Goal: Information Seeking & Learning: Check status

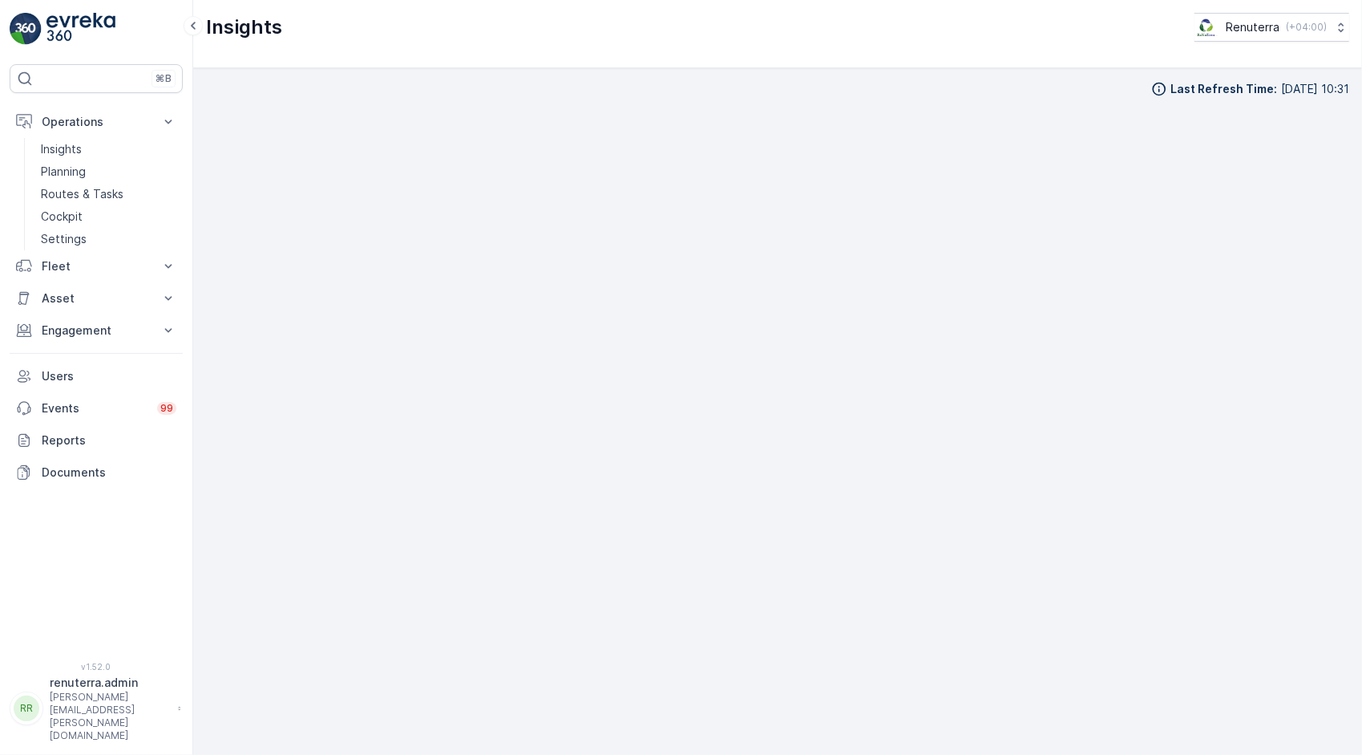
scroll to position [17, 0]
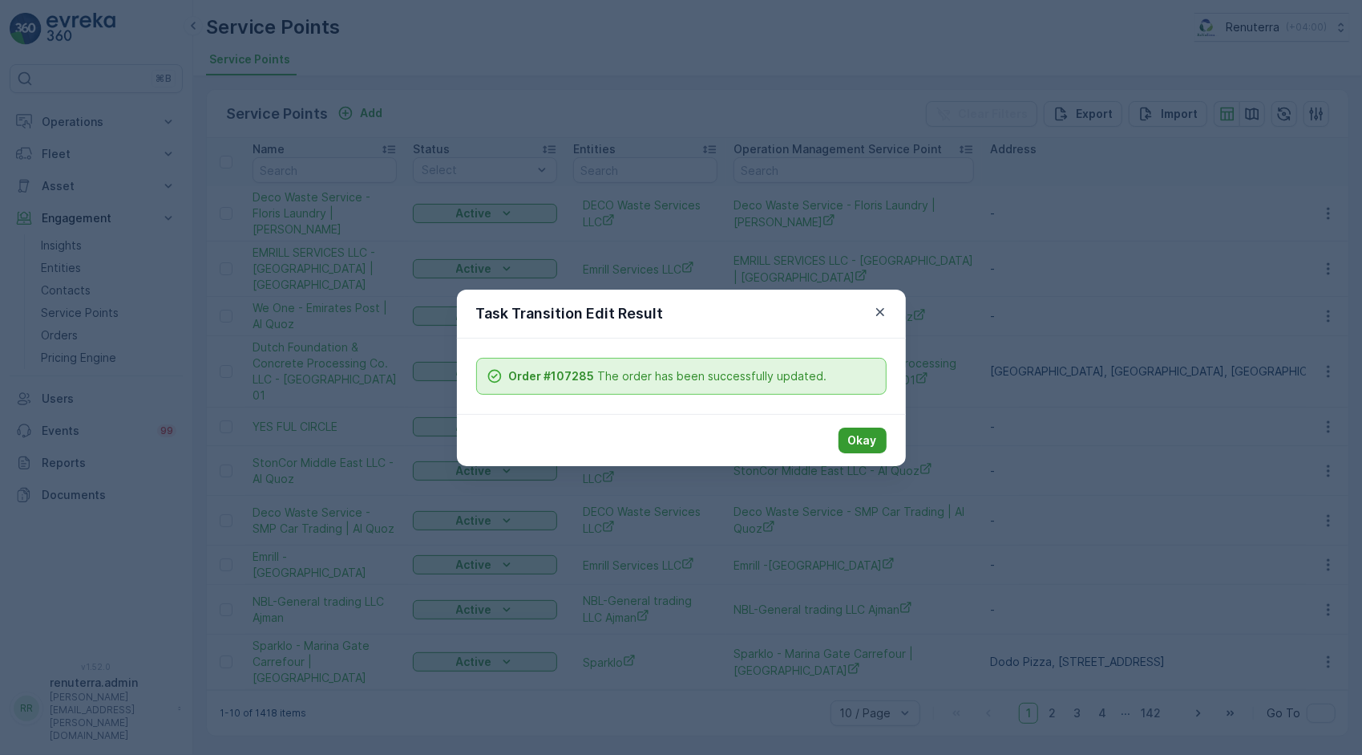
click at [865, 432] on p "Okay" at bounding box center [862, 440] width 29 height 16
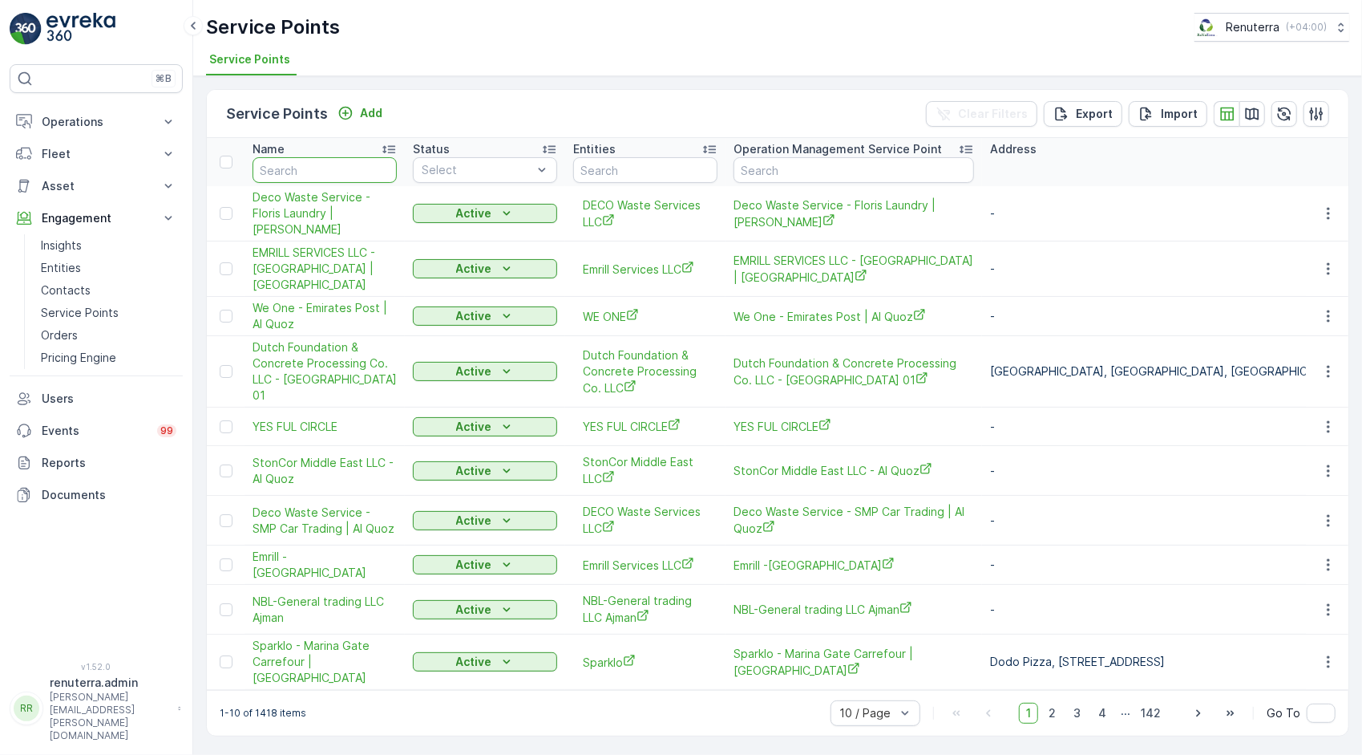
click at [349, 171] on input "text" at bounding box center [325, 170] width 144 height 26
type input "imd"
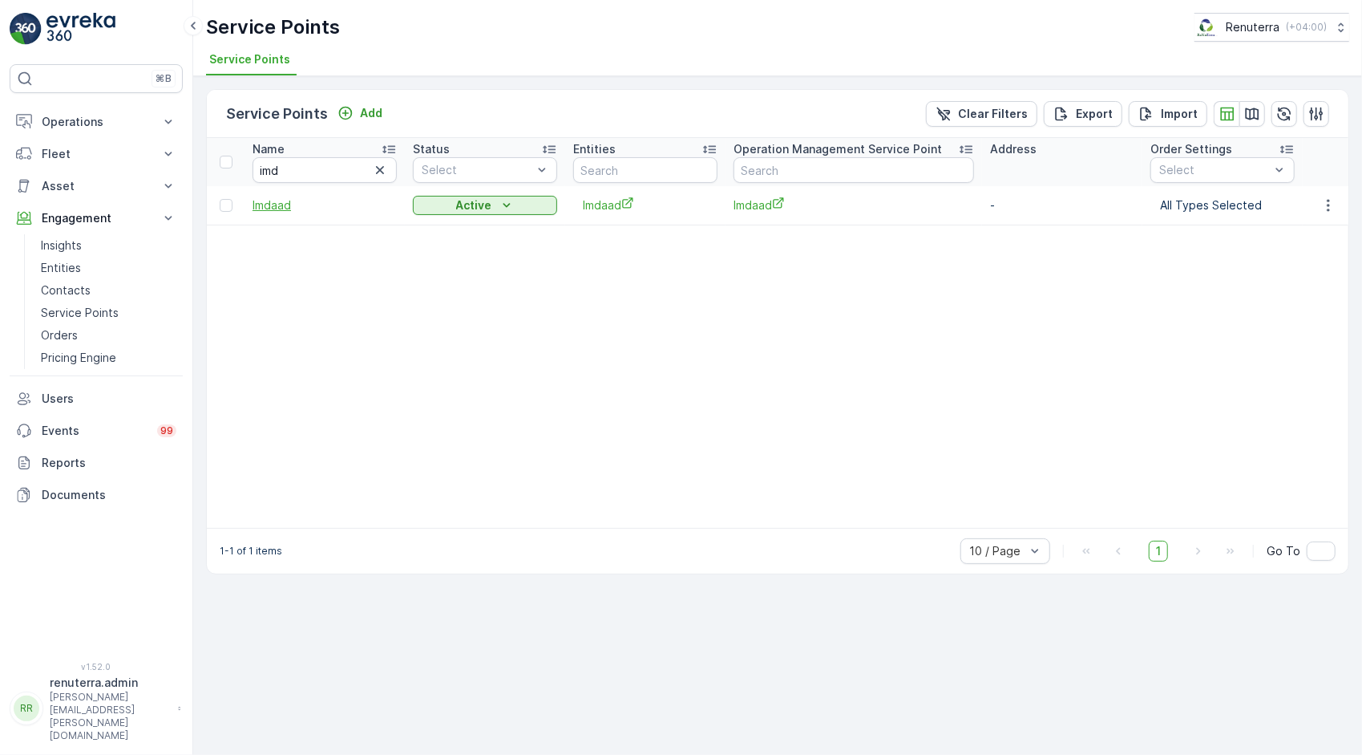
click at [284, 204] on span "Imdaad" at bounding box center [325, 205] width 144 height 16
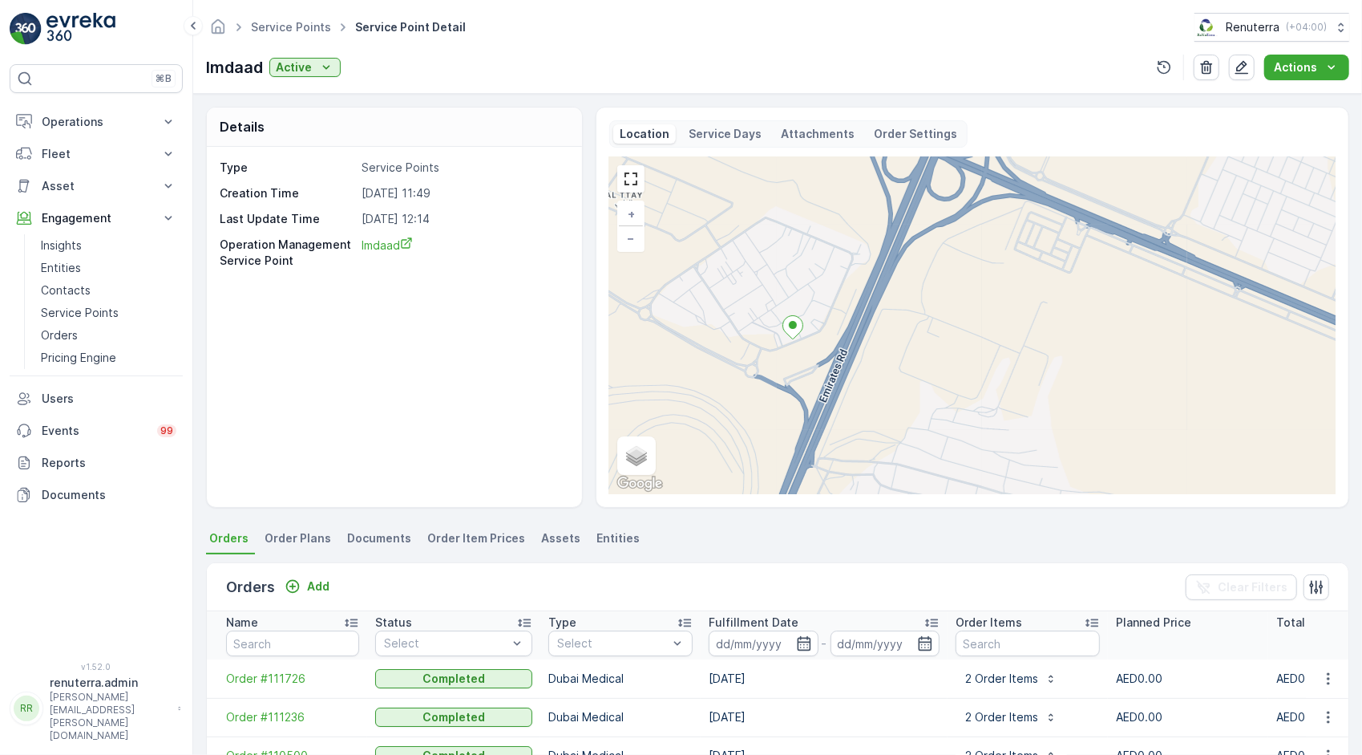
scroll to position [342, 0]
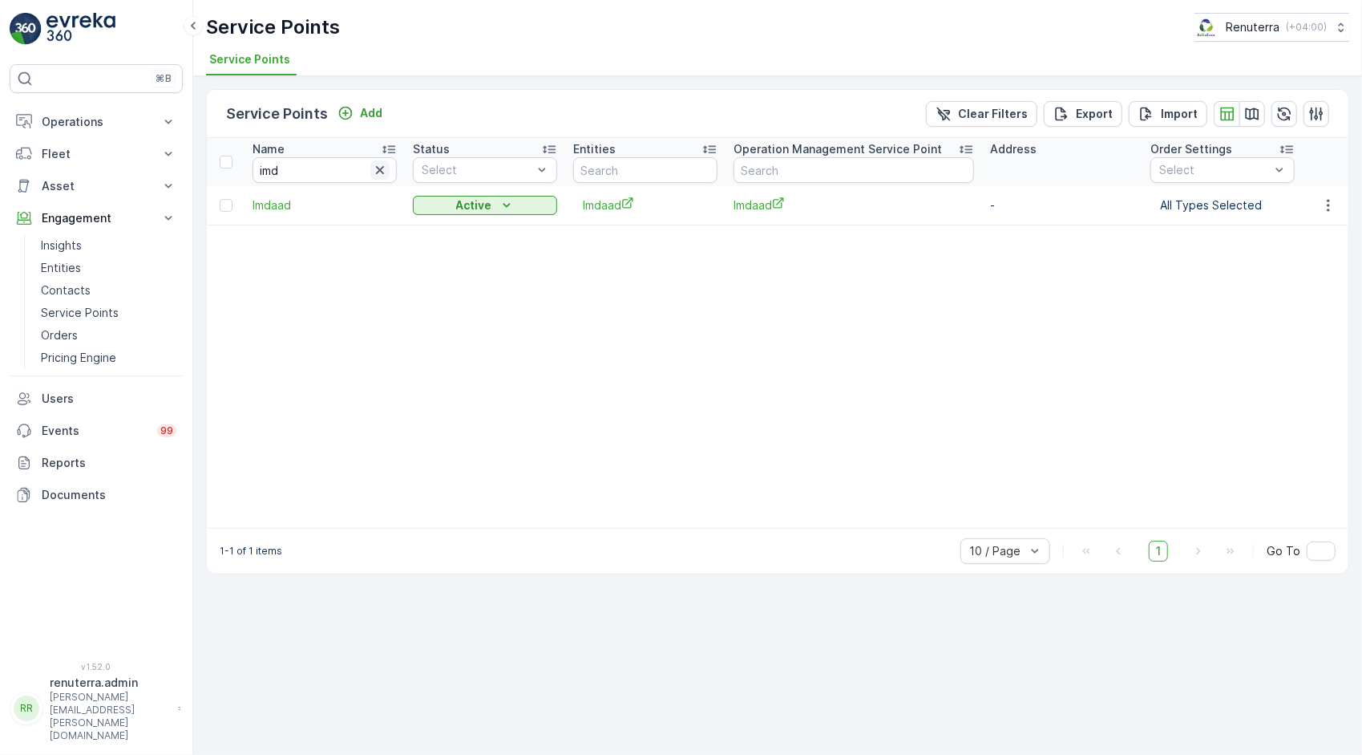
click at [382, 162] on icon "button" at bounding box center [380, 170] width 16 height 16
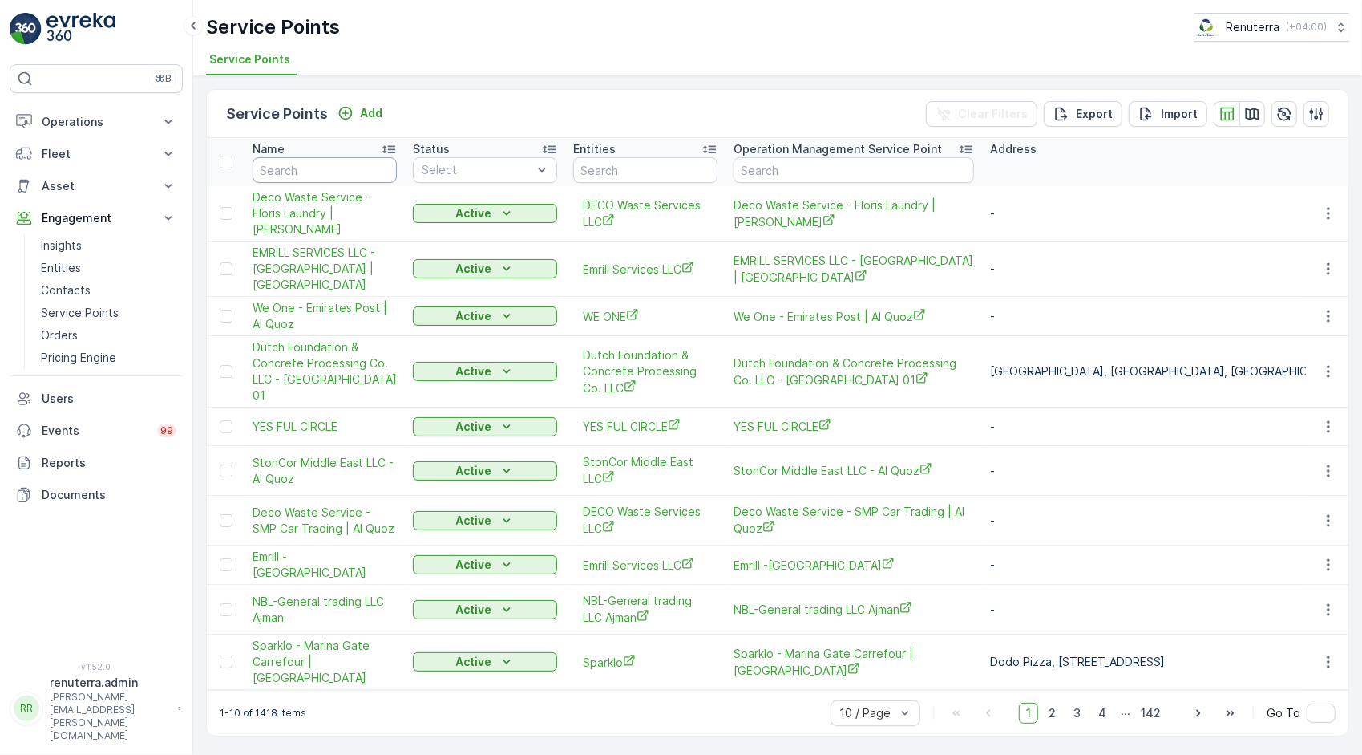
click at [338, 172] on input "text" at bounding box center [325, 170] width 144 height 26
type input "unilab"
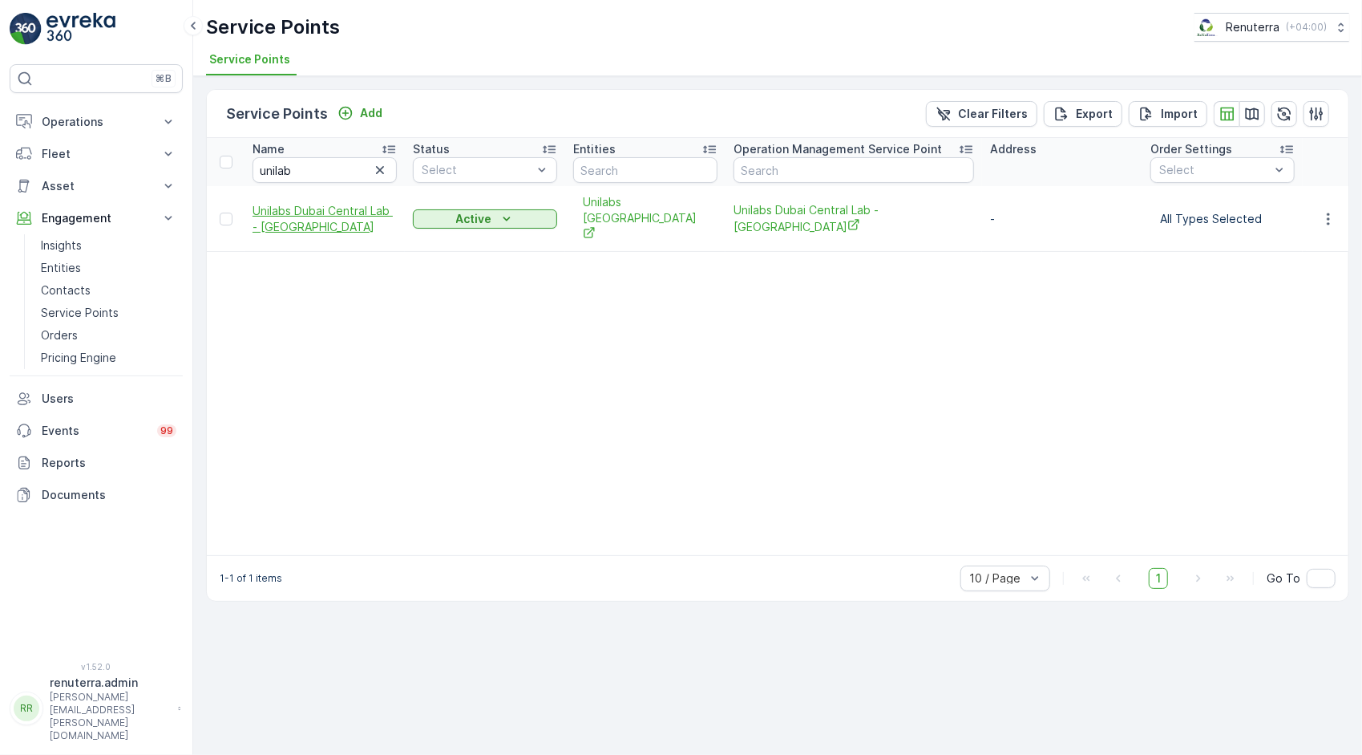
click at [318, 203] on span "Unilabs Dubai Central Lab - Al Hudaiba" at bounding box center [325, 219] width 144 height 32
click at [375, 165] on icon "button" at bounding box center [380, 170] width 16 height 16
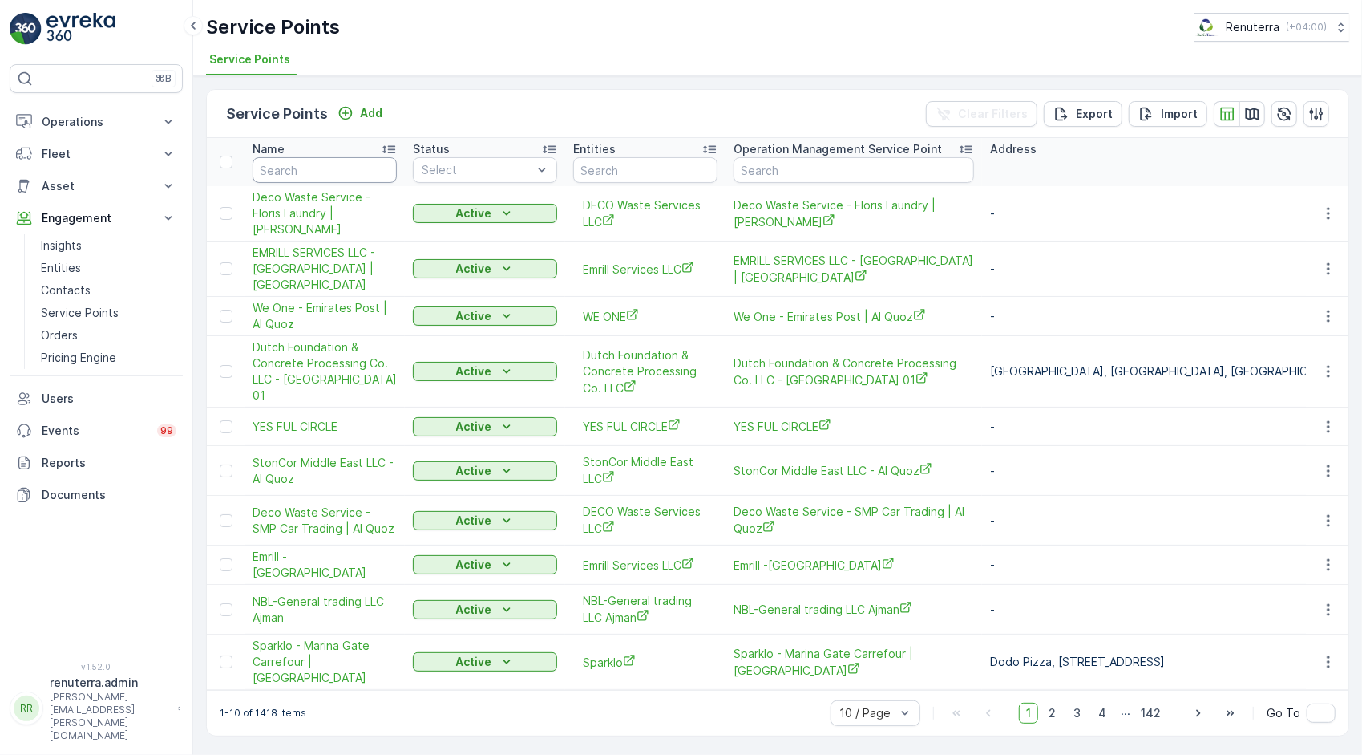
click at [342, 165] on input "text" at bounding box center [325, 170] width 144 height 26
type input "american"
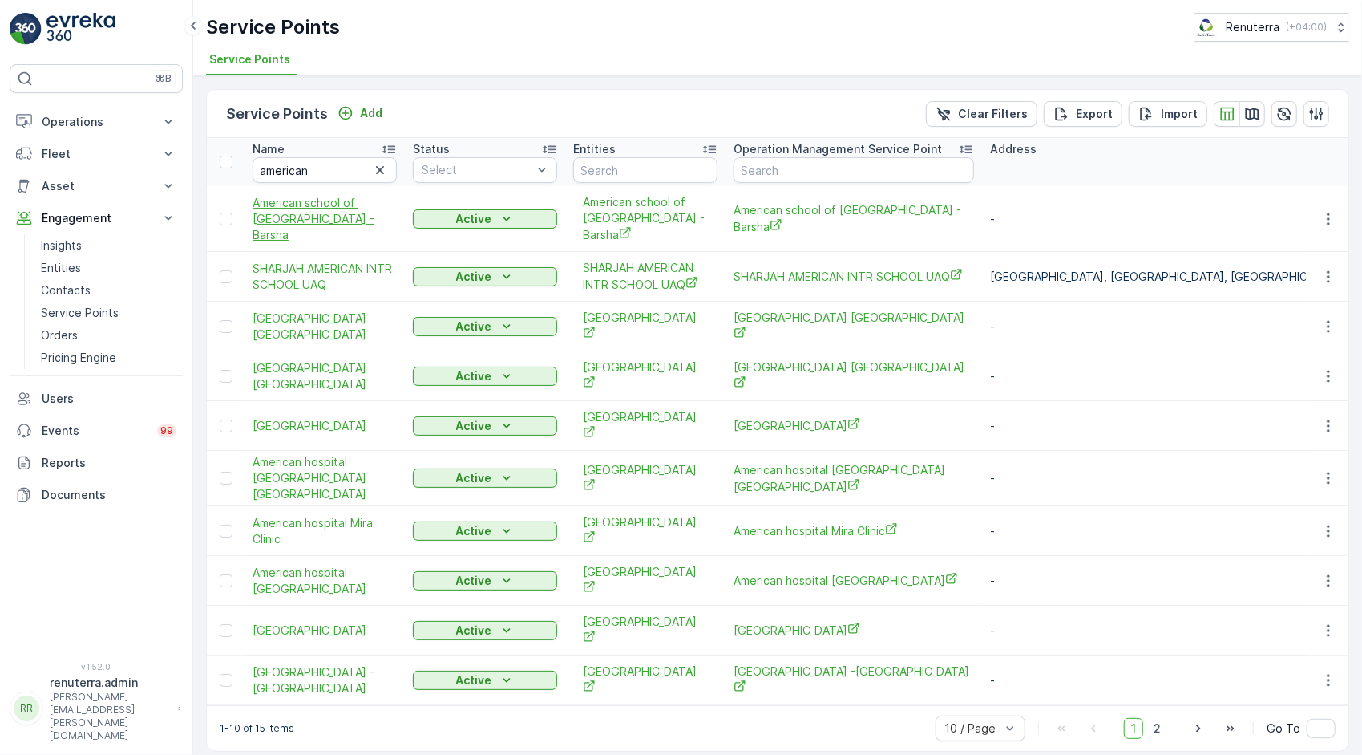
click at [332, 209] on span "American school of Dubai -Barsha" at bounding box center [325, 219] width 144 height 48
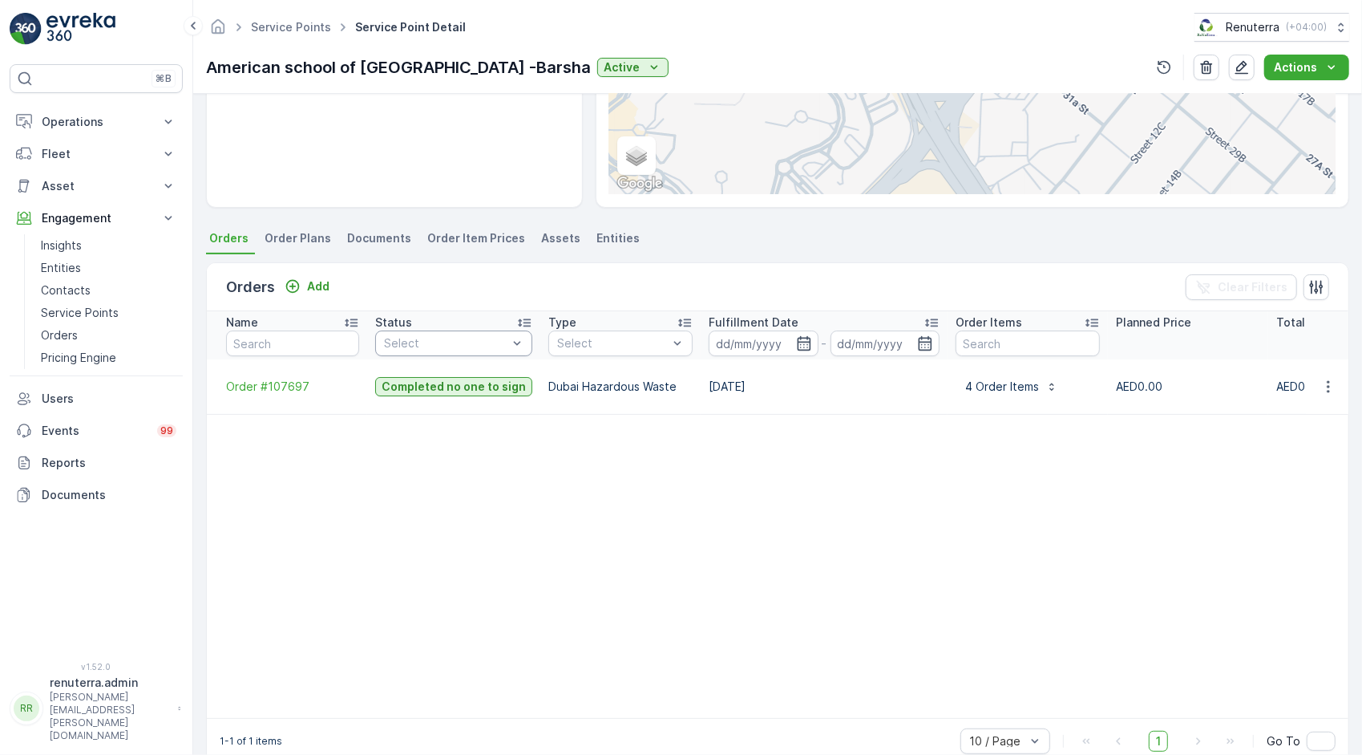
scroll to position [300, 0]
click at [293, 379] on span "Order #107697" at bounding box center [292, 387] width 133 height 16
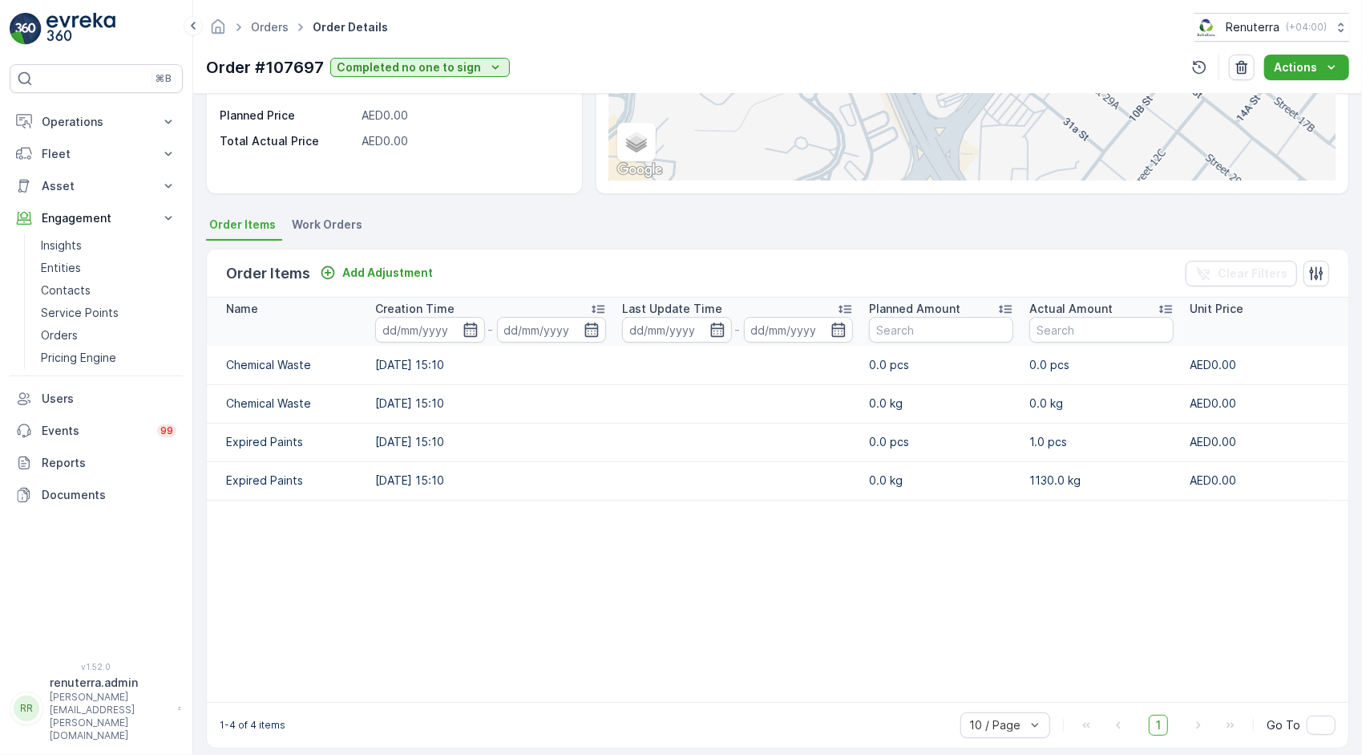
scroll to position [233, 0]
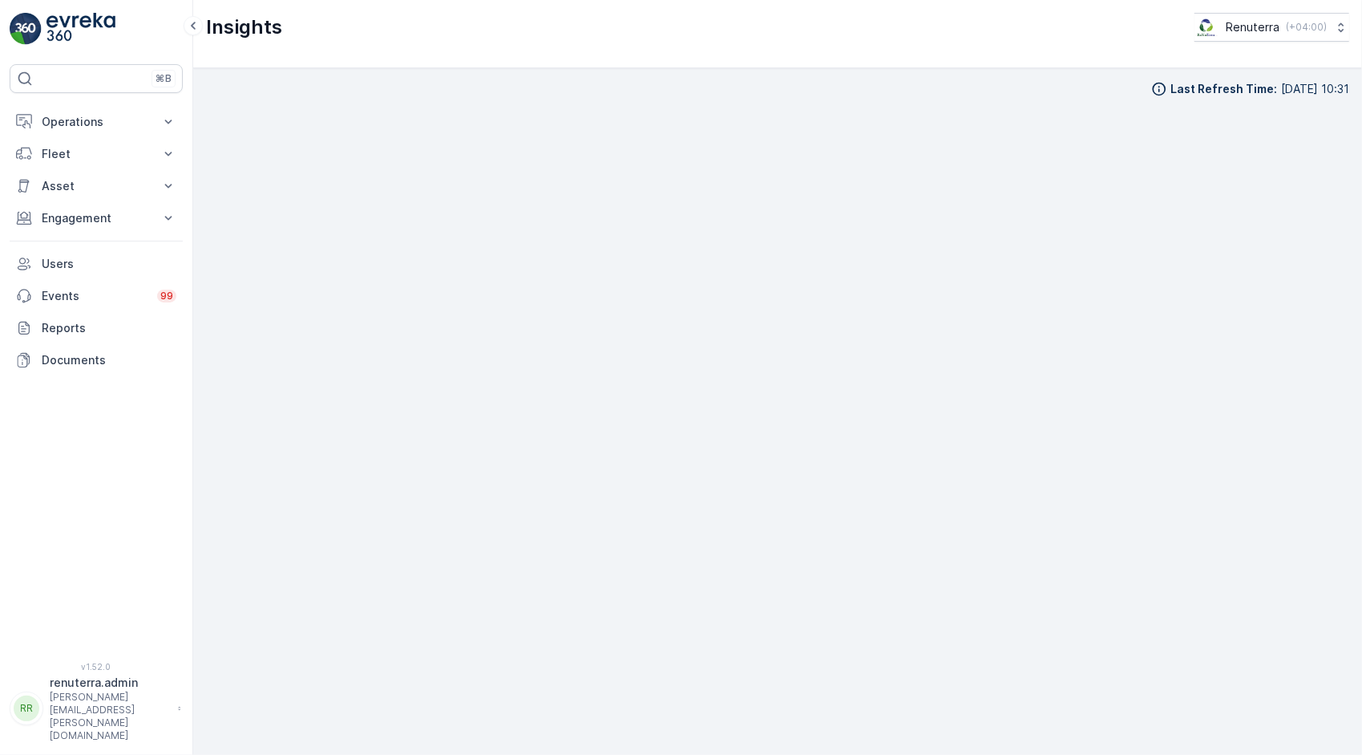
click at [639, 61] on div "Insights Renuterra ( +04:00 )" at bounding box center [777, 34] width 1169 height 68
